Goal: Task Accomplishment & Management: Manage account settings

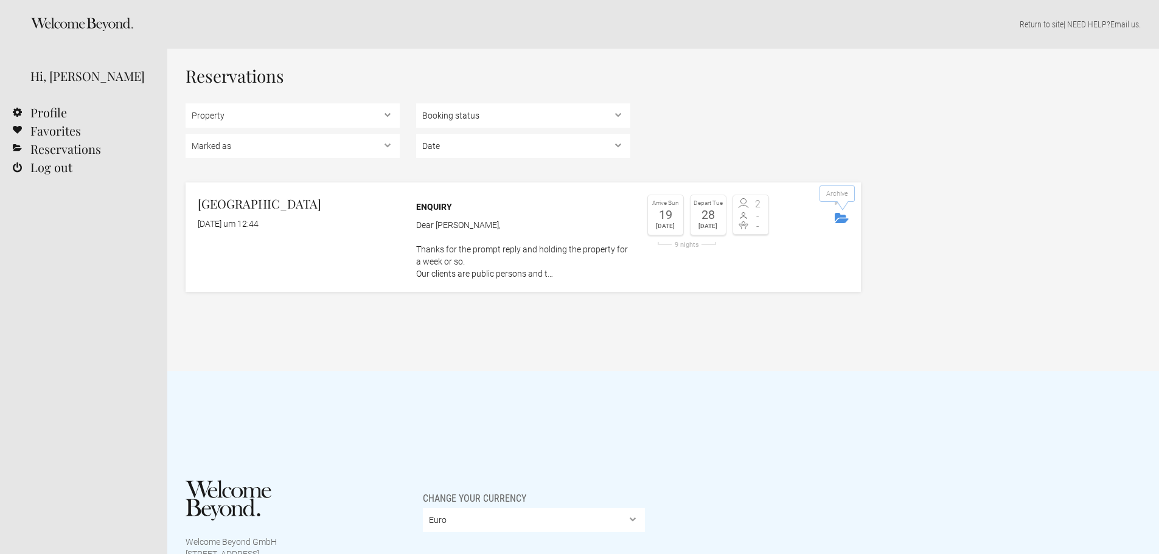
click at [839, 215] on icon "Archive" at bounding box center [842, 218] width 14 height 10
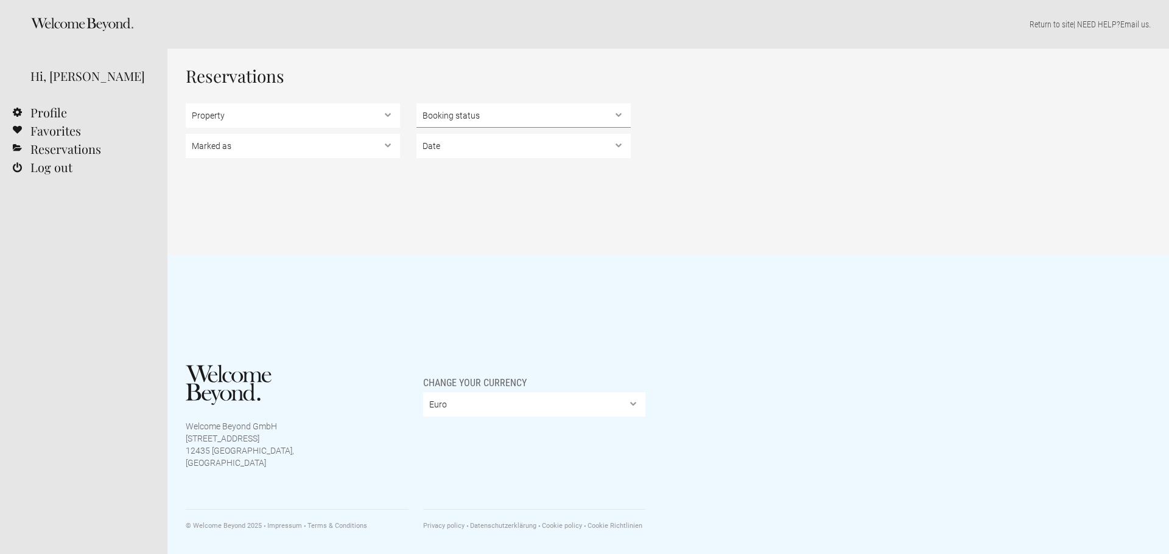
click at [621, 115] on select "Booking status Pending bookings , Confirmed bookings , Unsuccessful bookings" at bounding box center [523, 115] width 214 height 24
select select "pending"
click at [416, 103] on select "Booking status Pending bookings , Confirmed bookings , Unsuccessful bookings" at bounding box center [523, 115] width 214 height 24
click at [388, 146] on select "Marked as Unread , Action Required , Bookmarked , Archived" at bounding box center [293, 146] width 214 height 24
select select "archived"
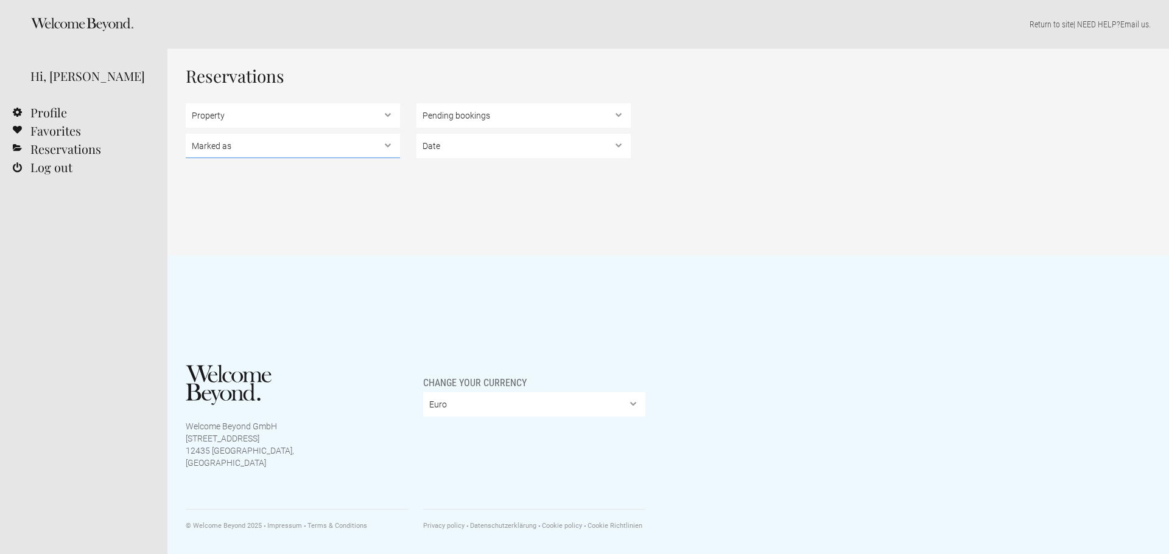
click at [186, 134] on select "Marked as Unread , Action Required , Bookmarked , Archived" at bounding box center [293, 146] width 214 height 24
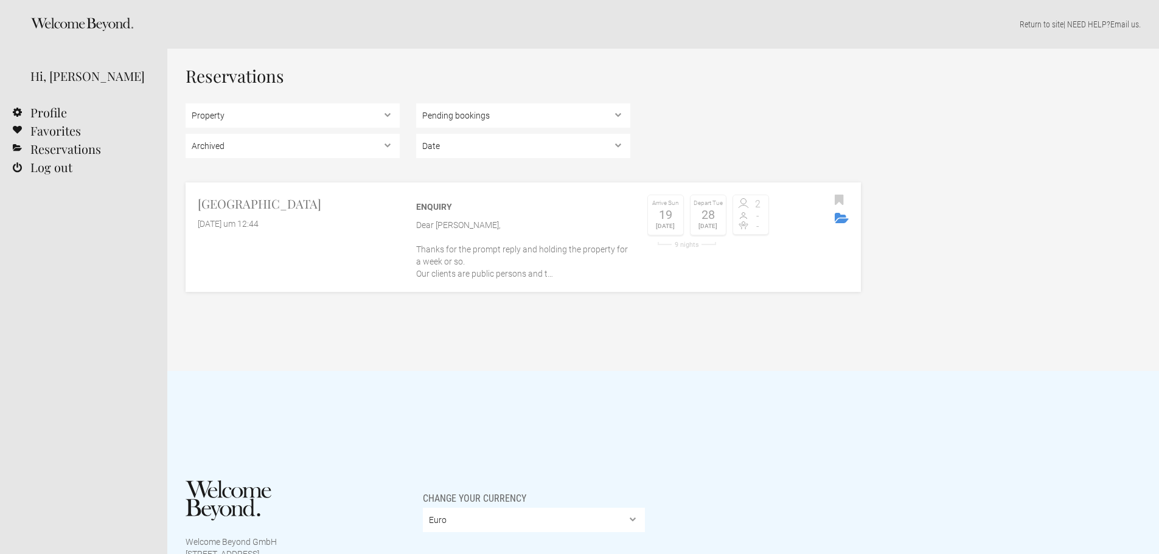
click at [442, 226] on p "Dear [PERSON_NAME], Thanks for the prompt reply and holding the property for a …" at bounding box center [523, 249] width 214 height 61
click at [463, 236] on p "Dear [PERSON_NAME], Thanks for the prompt reply and holding the property for a …" at bounding box center [523, 249] width 214 height 61
click at [837, 214] on icon "Archive" at bounding box center [842, 218] width 14 height 10
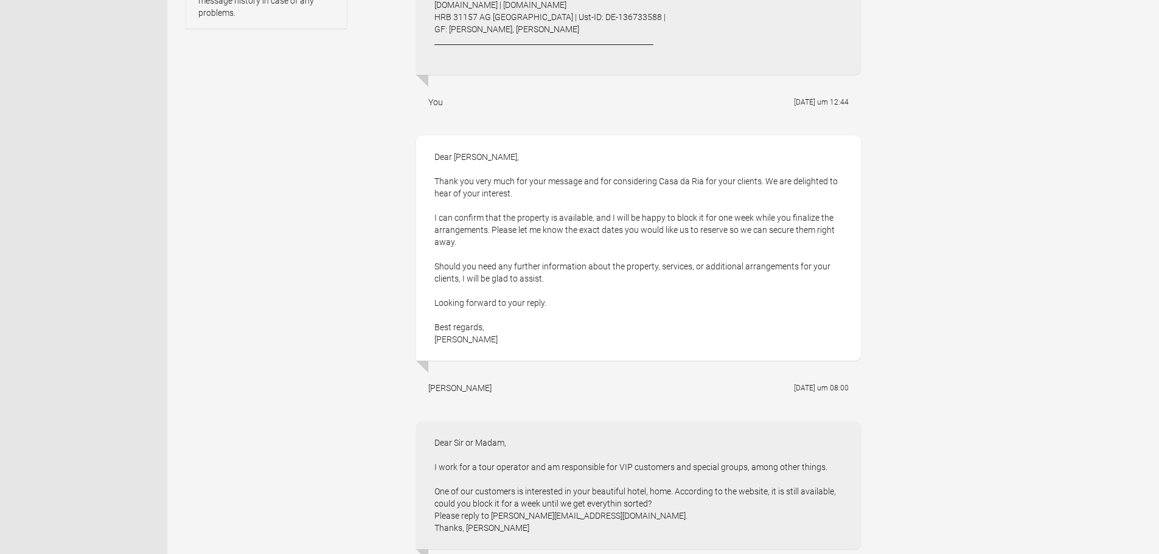
scroll to position [913, 0]
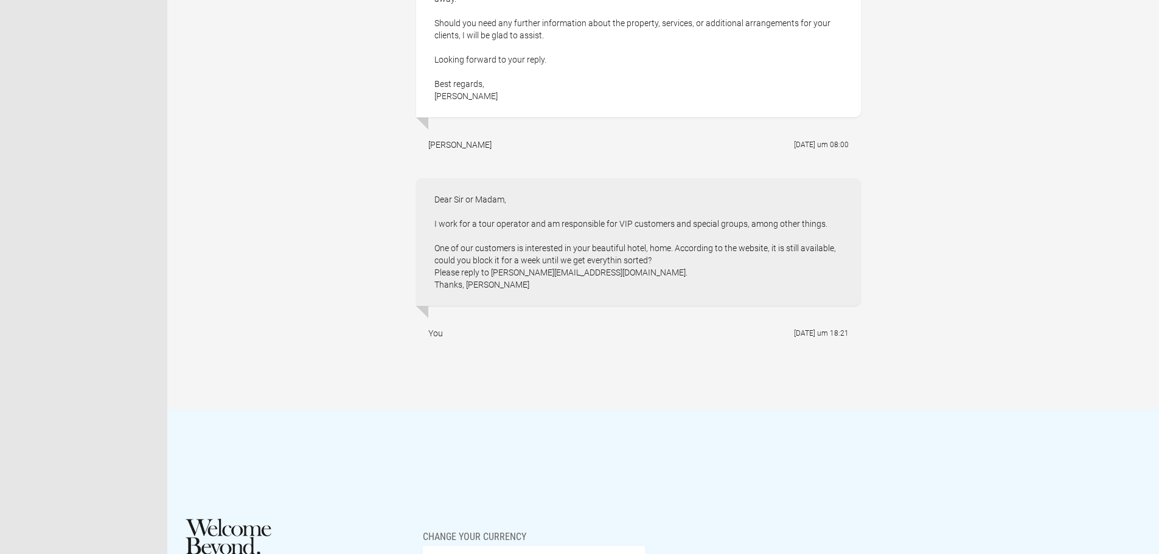
click at [530, 294] on div "Dear Sir or Madam, I work for a tour operator and am responsible for VIP custom…" at bounding box center [638, 242] width 445 height 128
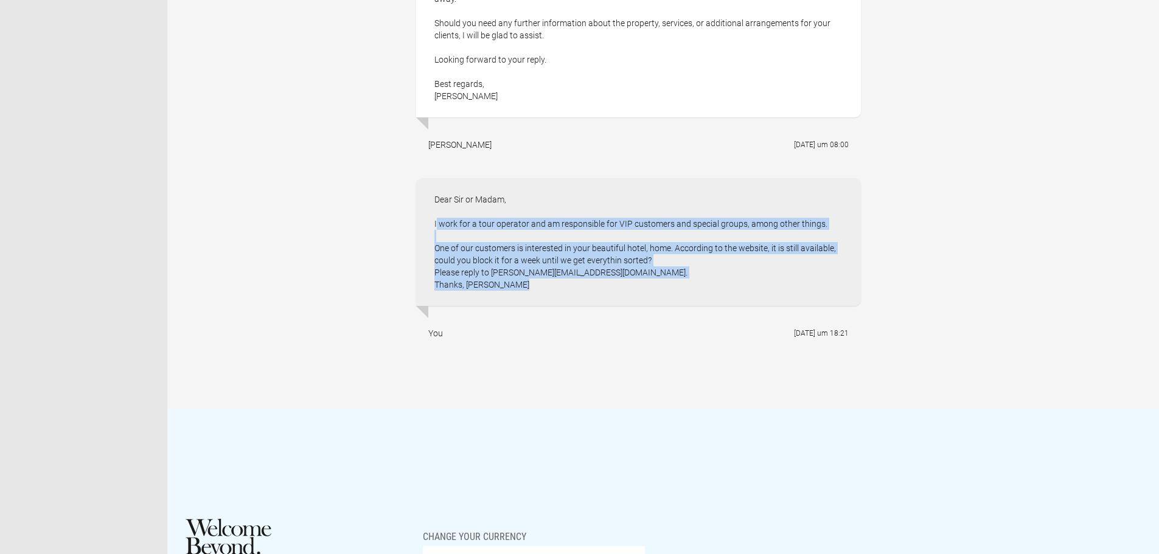
drag, startPoint x: 515, startPoint y: 285, endPoint x: 431, endPoint y: 222, distance: 104.8
click at [431, 222] on div "Dear Sir or Madam, I work for a tour operator and am responsible for VIP custom…" at bounding box center [638, 242] width 445 height 128
copy div "I work for a tour operator and am responsible for VIP customers and special gro…"
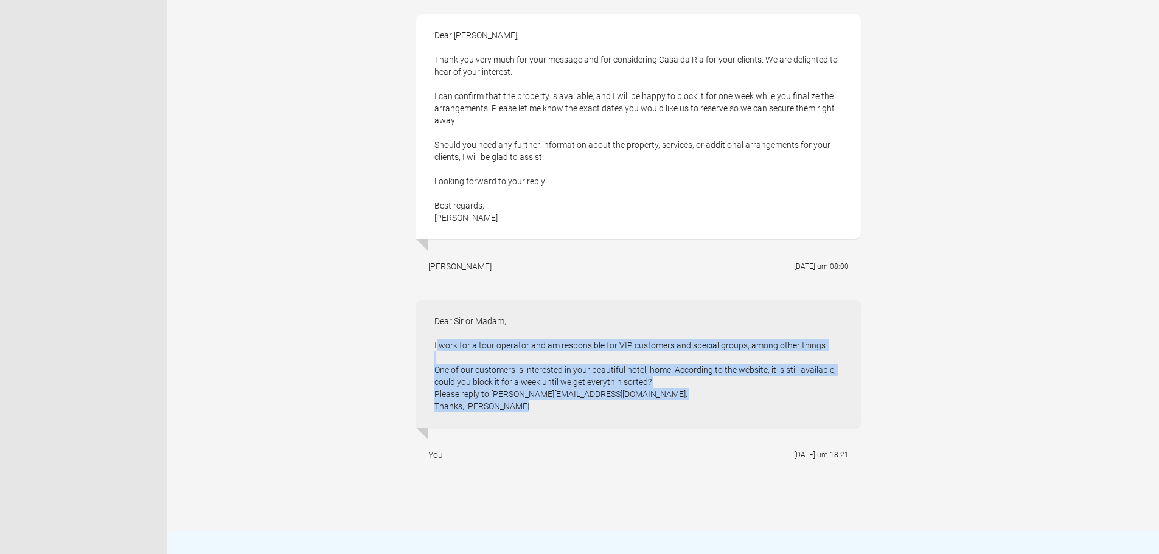
scroll to position [609, 0]
